Goal: Navigation & Orientation: Find specific page/section

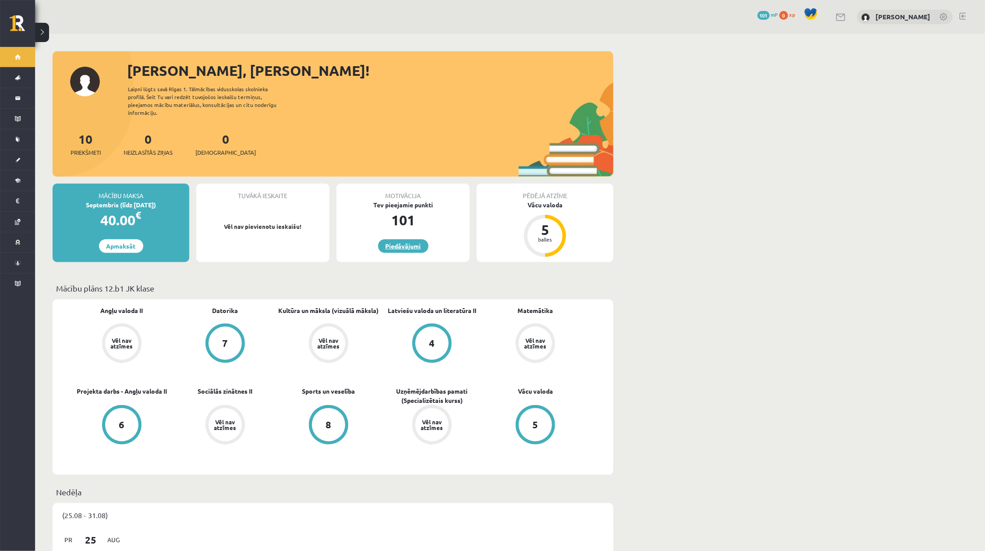
click at [404, 243] on link "Piedāvājumi" at bounding box center [403, 246] width 50 height 14
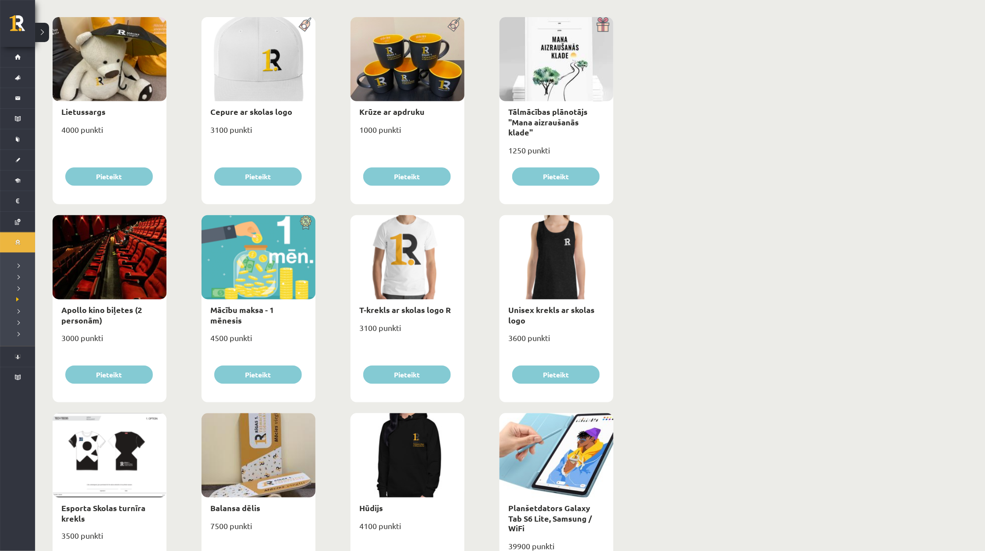
scroll to position [164, 0]
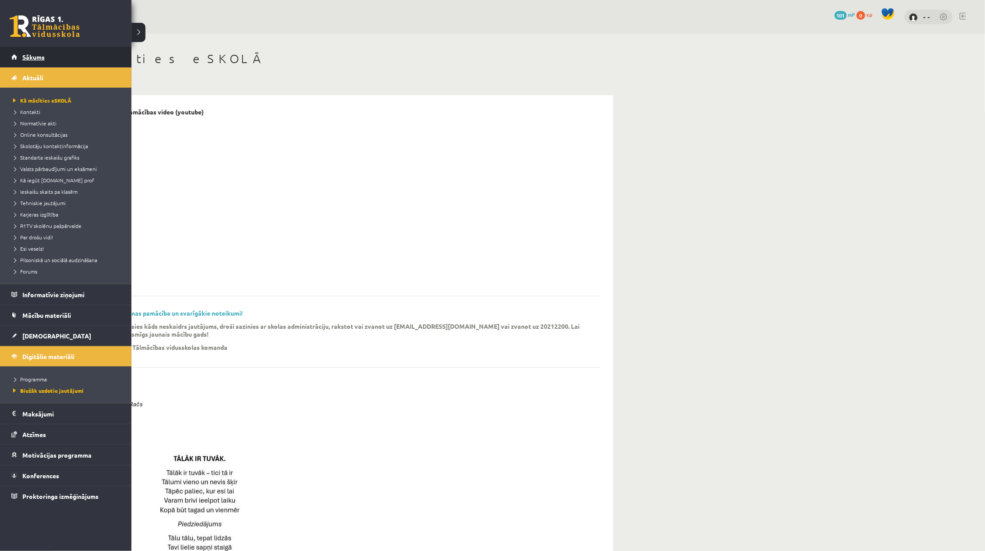
click at [14, 58] on link "Sākums" at bounding box center [65, 57] width 109 height 20
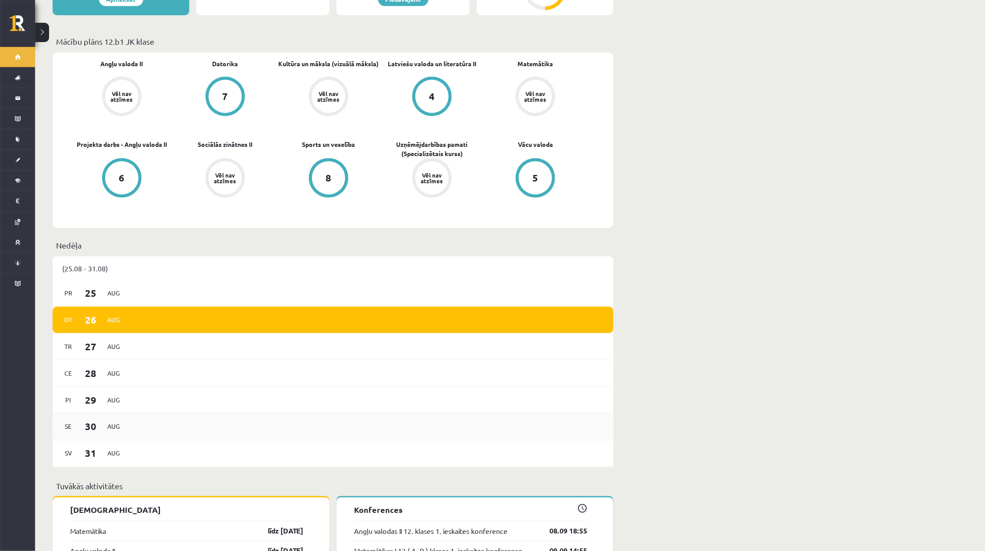
scroll to position [110, 0]
